Goal: Task Accomplishment & Management: Use online tool/utility

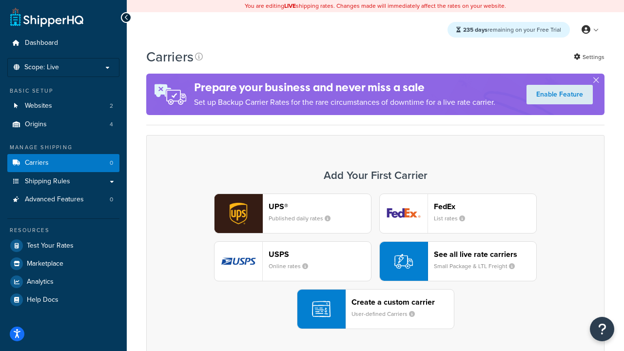
click at [376, 309] on div "Create a custom carrier User-defined Carriers" at bounding box center [403, 309] width 102 height 23
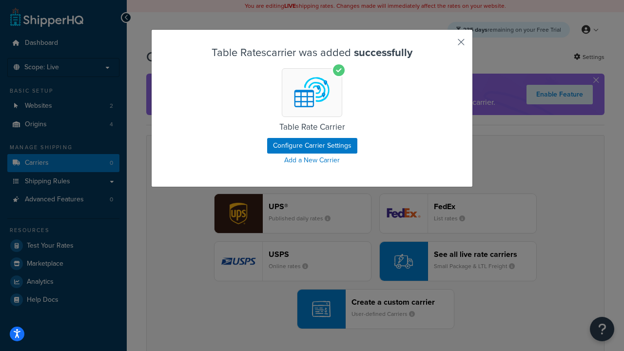
click at [447, 45] on button "button" at bounding box center [447, 45] width 2 height 2
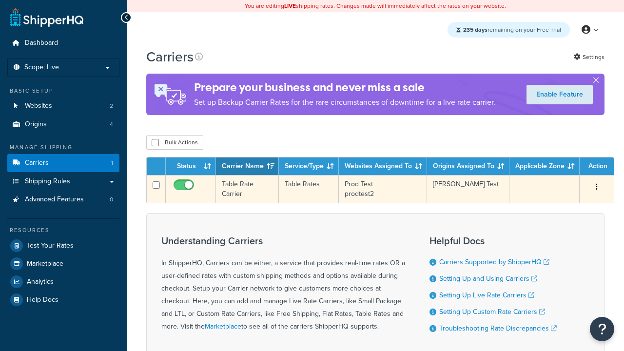
click at [597, 189] on icon "button" at bounding box center [597, 186] width 2 height 7
click at [0, 0] on link "Edit" at bounding box center [0, 0] width 0 height 0
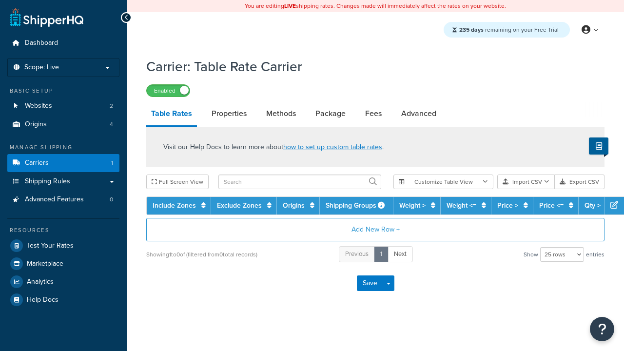
select select "25"
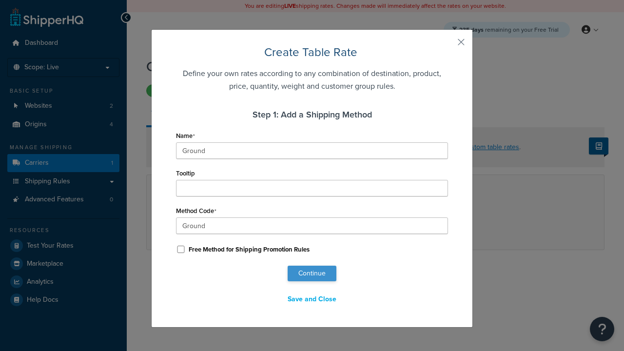
type input "Ground"
click at [312, 274] on button "Continue" at bounding box center [312, 274] width 49 height 16
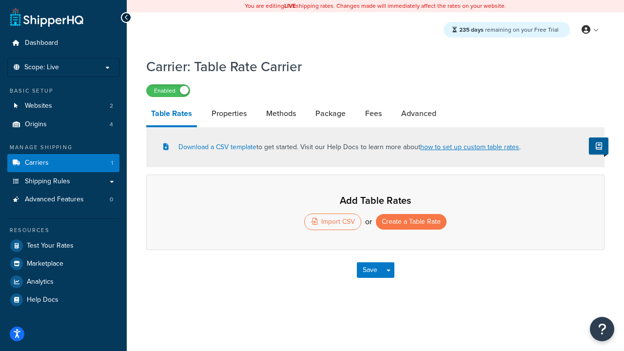
select select "25"
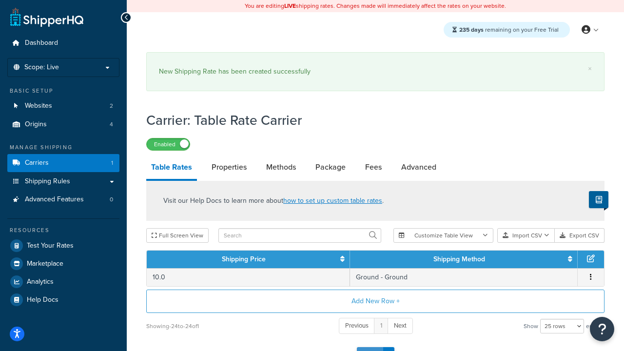
click at [370, 347] on button "Save" at bounding box center [370, 355] width 26 height 16
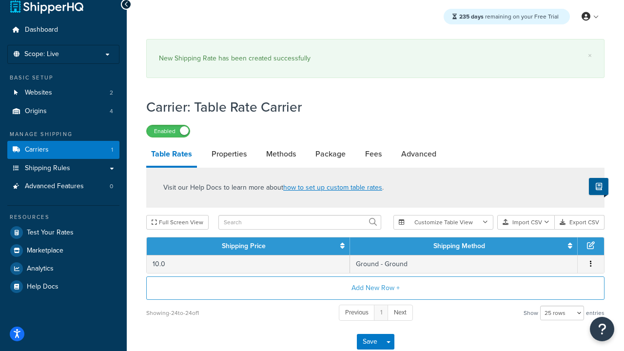
scroll to position [0, 0]
